Goal: Use online tool/utility: Utilize a website feature to perform a specific function

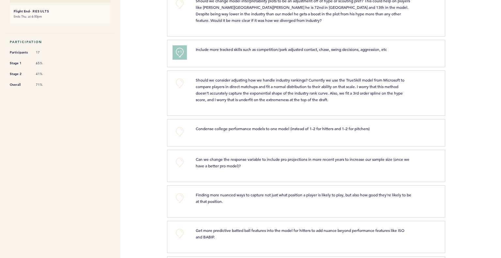
scroll to position [261, 0]
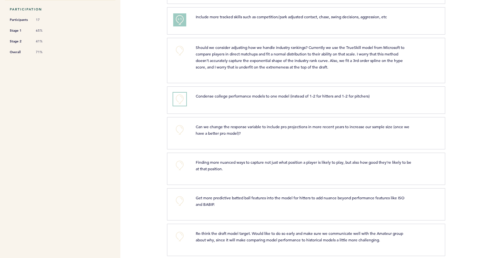
click at [181, 98] on button "+0" at bounding box center [179, 99] width 13 height 13
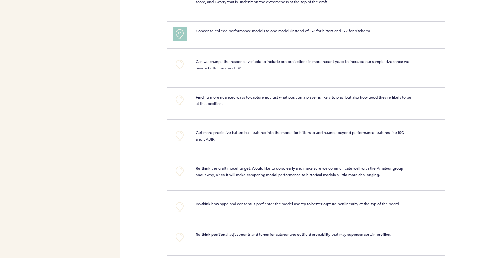
scroll to position [359, 0]
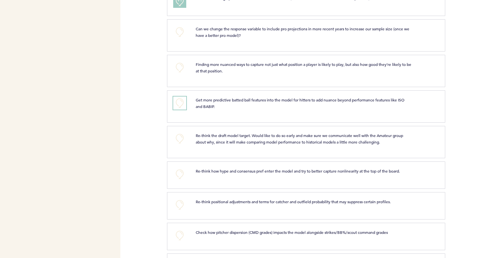
click at [180, 100] on button "+0" at bounding box center [179, 103] width 13 height 13
click at [180, 100] on span "+1" at bounding box center [179, 102] width 5 height 7
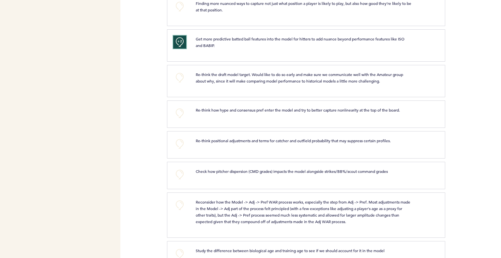
scroll to position [424, 0]
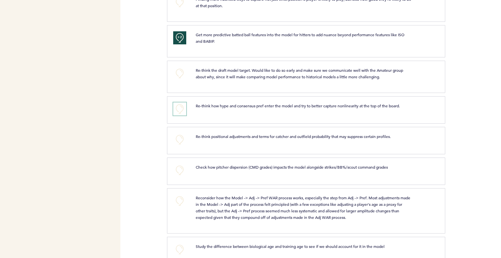
click at [180, 111] on button "+0" at bounding box center [179, 108] width 13 height 13
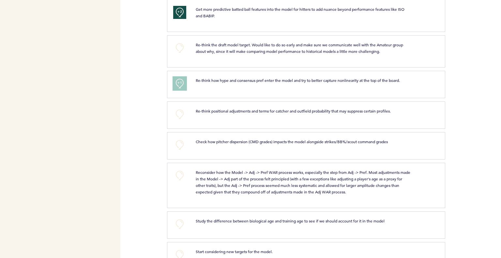
scroll to position [489, 0]
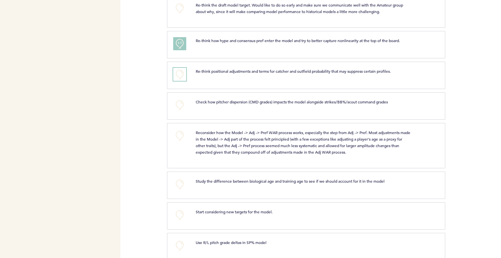
click at [179, 74] on button "+0" at bounding box center [179, 74] width 13 height 13
